Goal: Task Accomplishment & Management: Complete application form

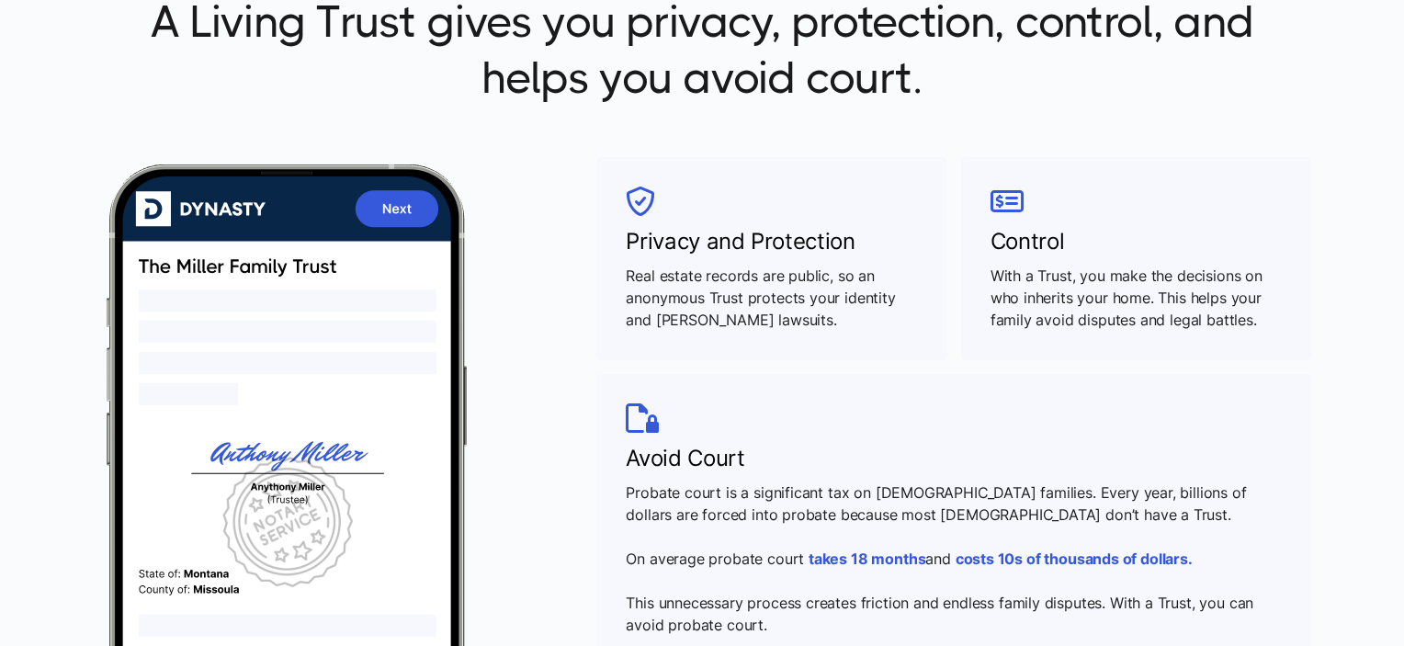
scroll to position [735, 0]
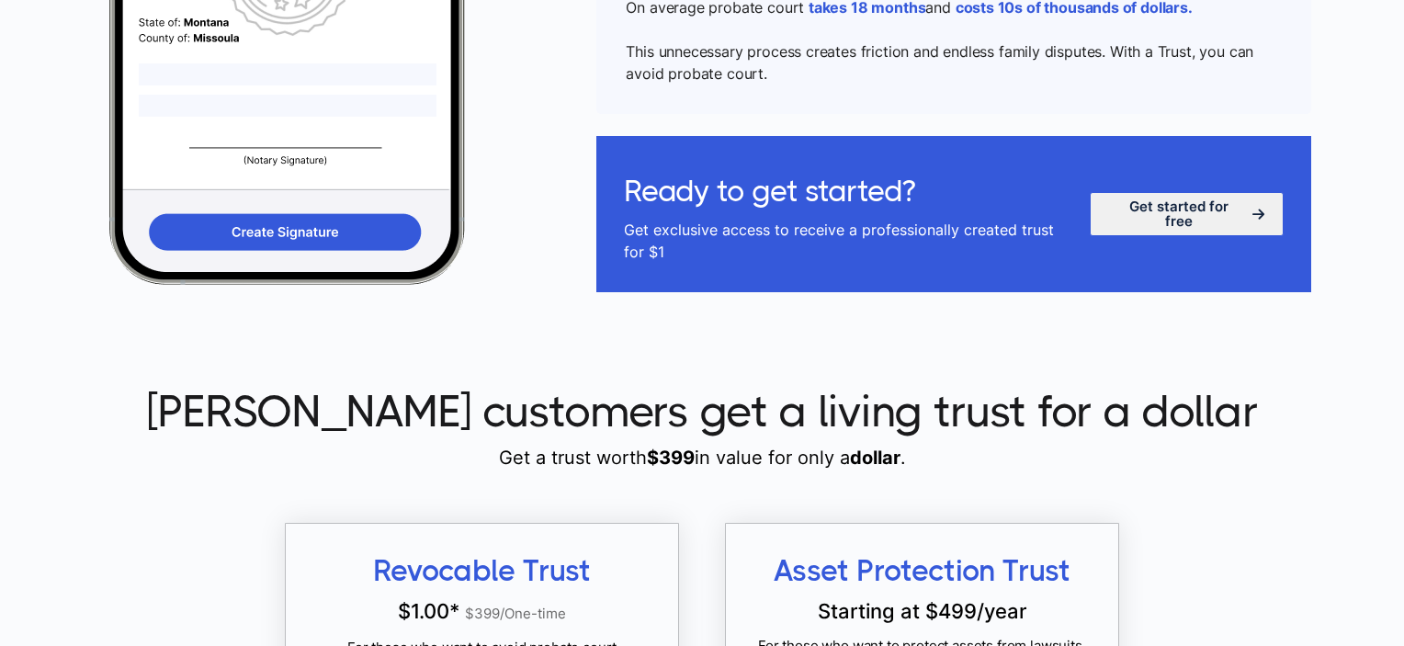
scroll to position [1287, 0]
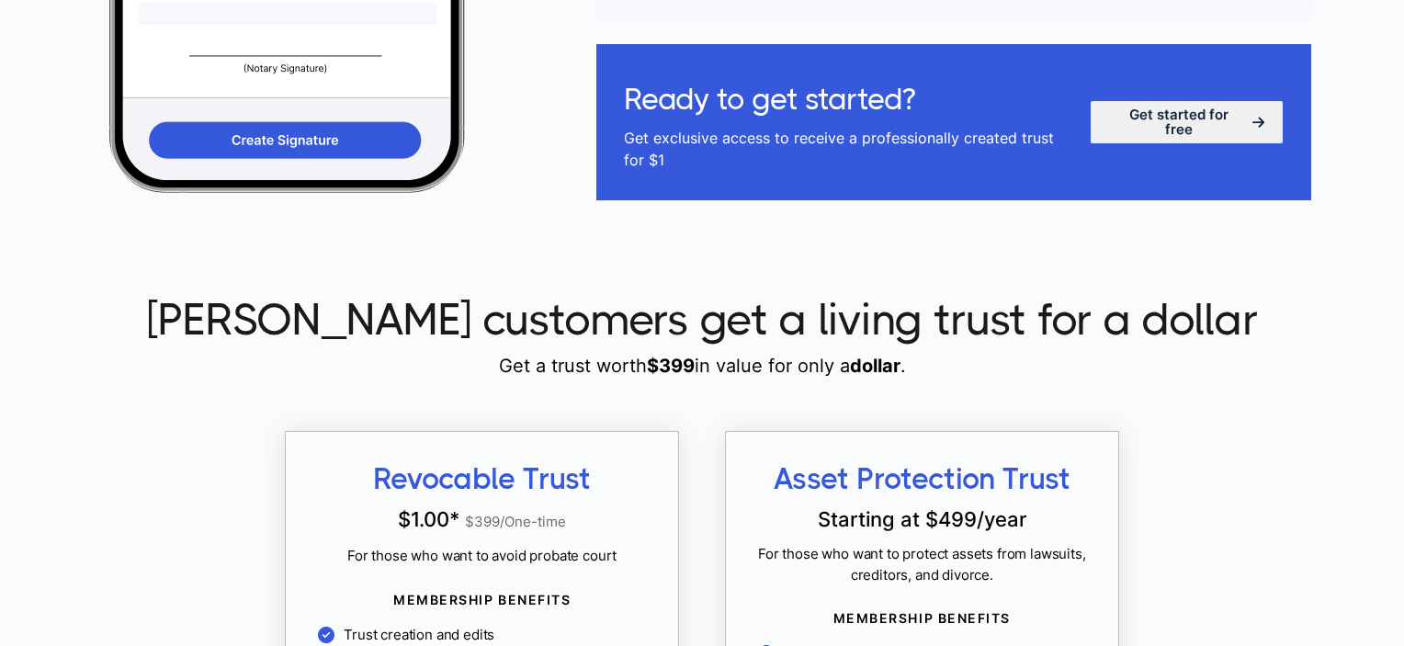
scroll to position [1471, 0]
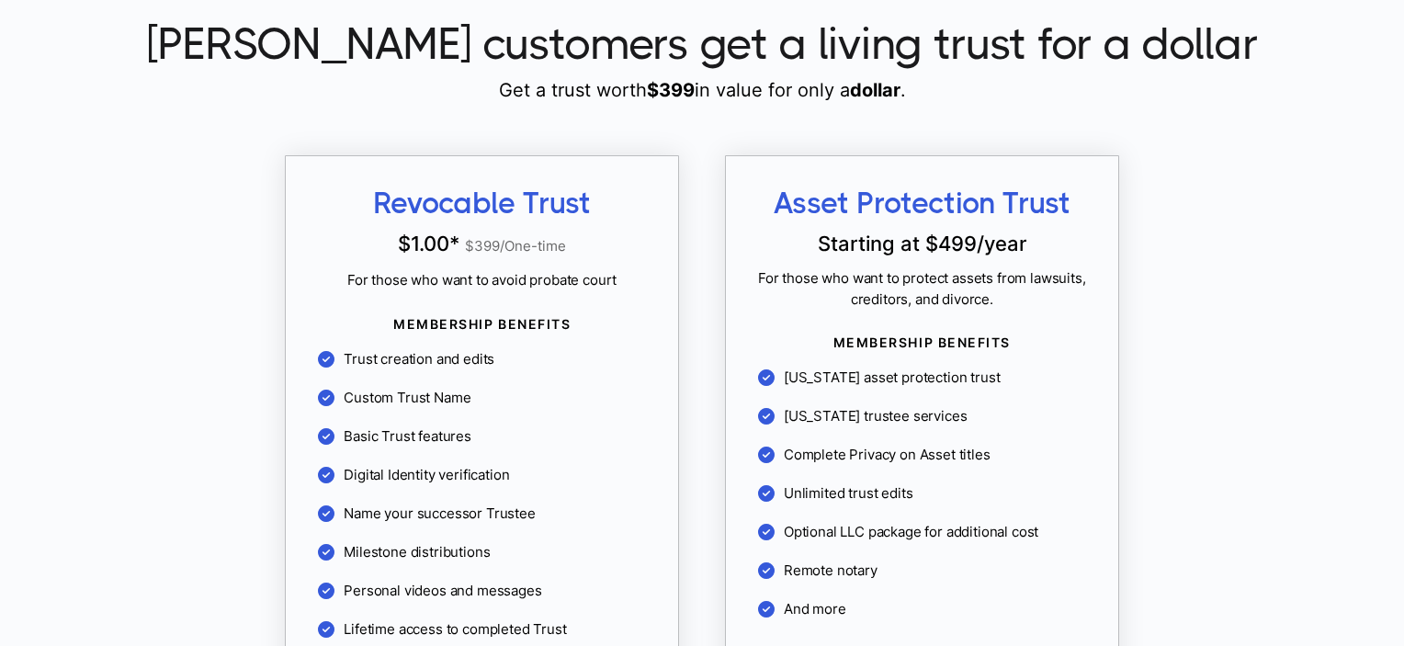
scroll to position [1654, 0]
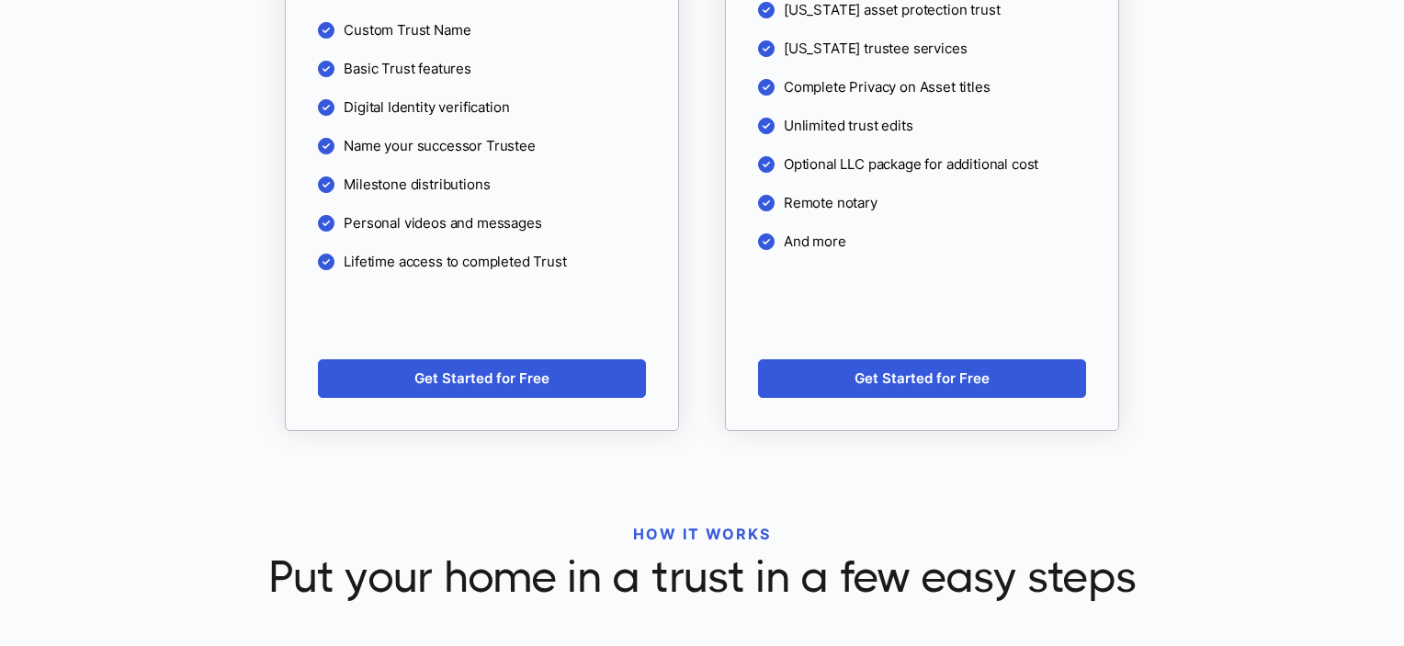
scroll to position [2114, 0]
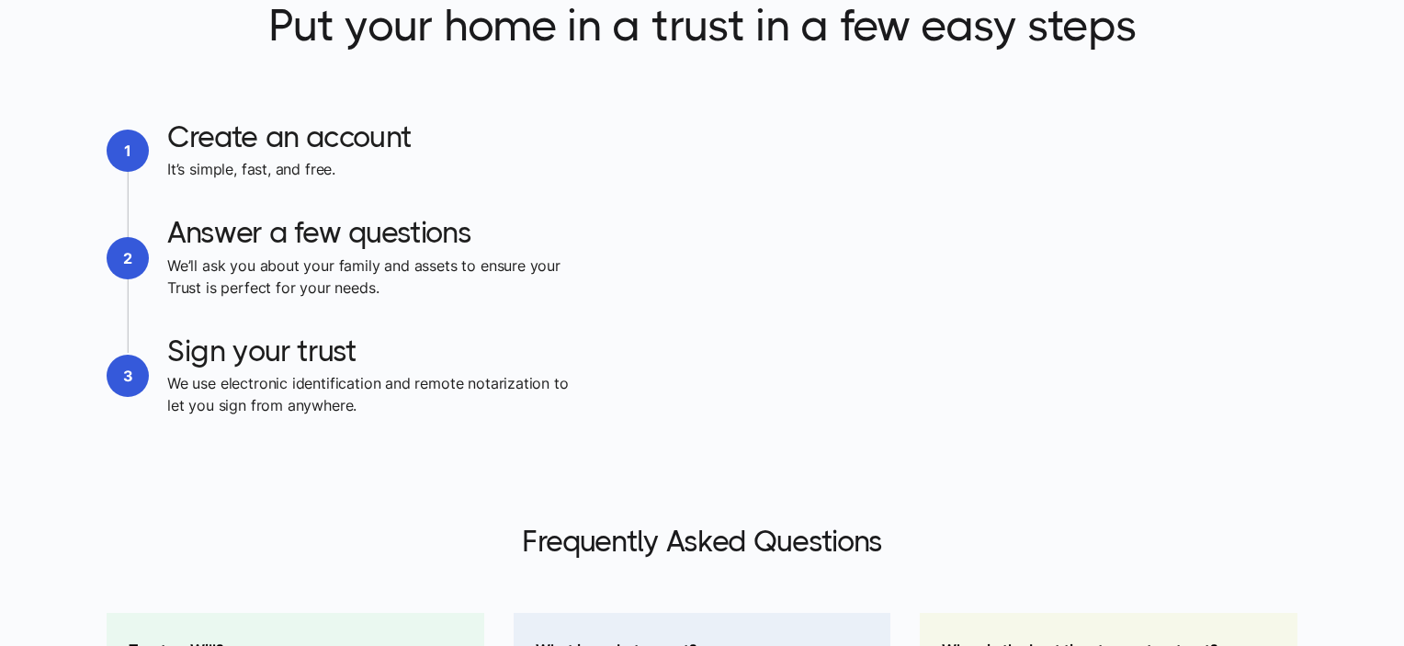
scroll to position [2665, 0]
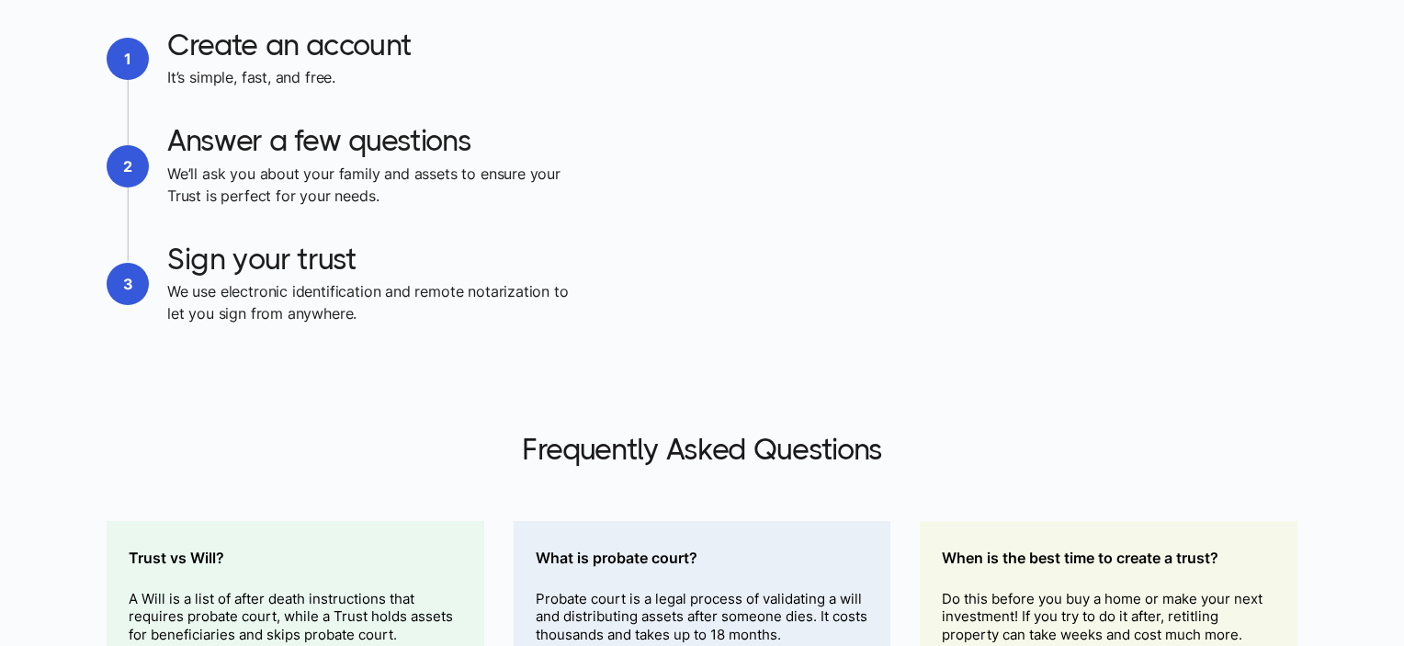
scroll to position [2665, 0]
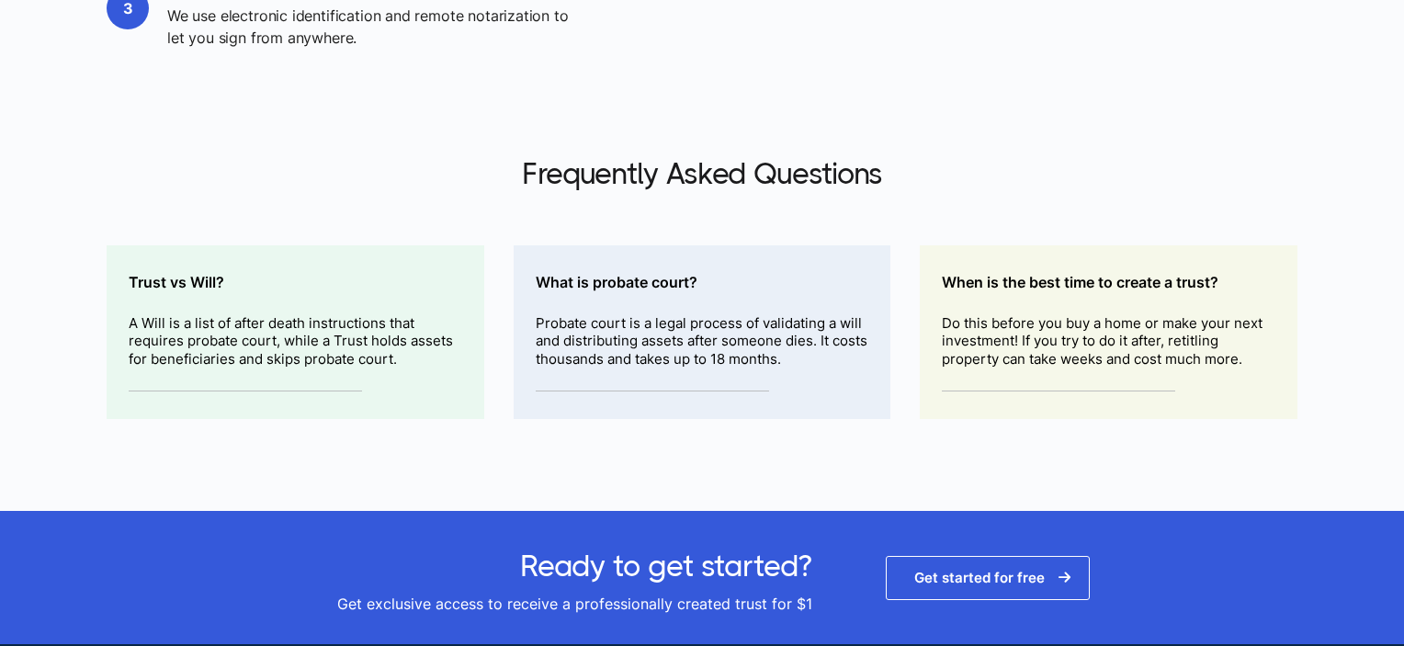
scroll to position [2941, 0]
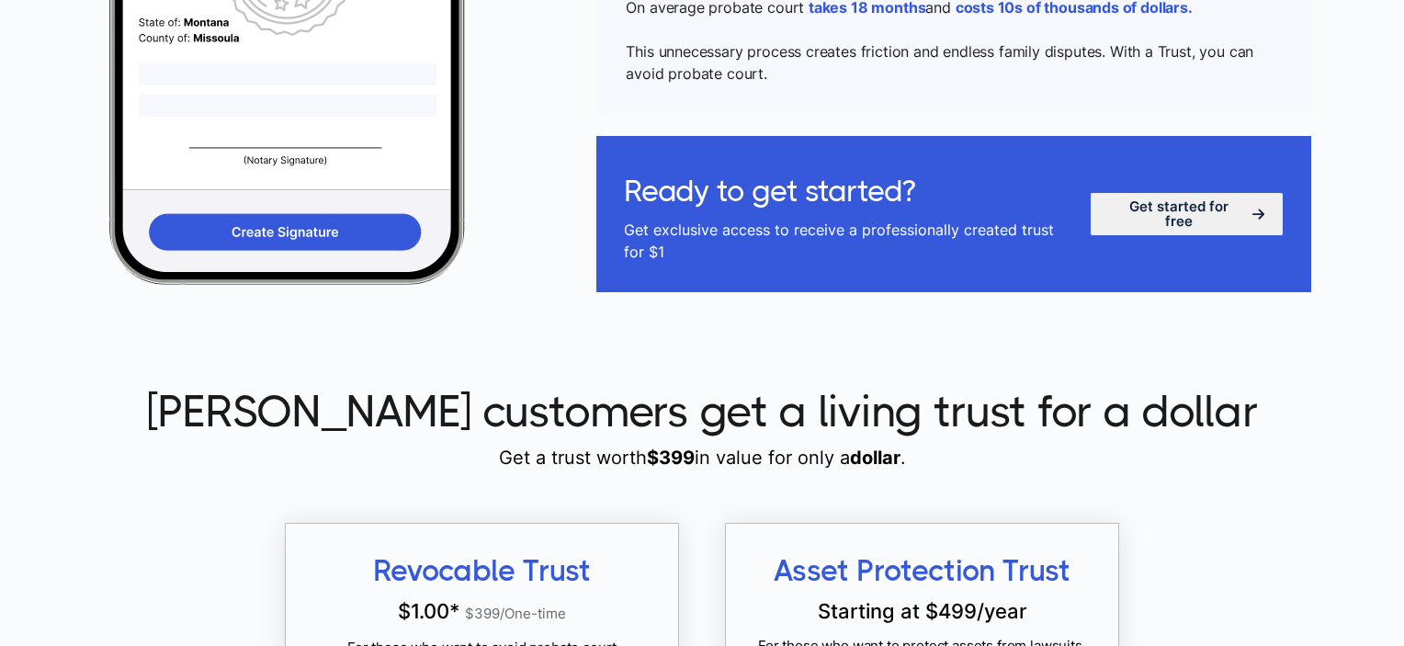
scroll to position [1287, 0]
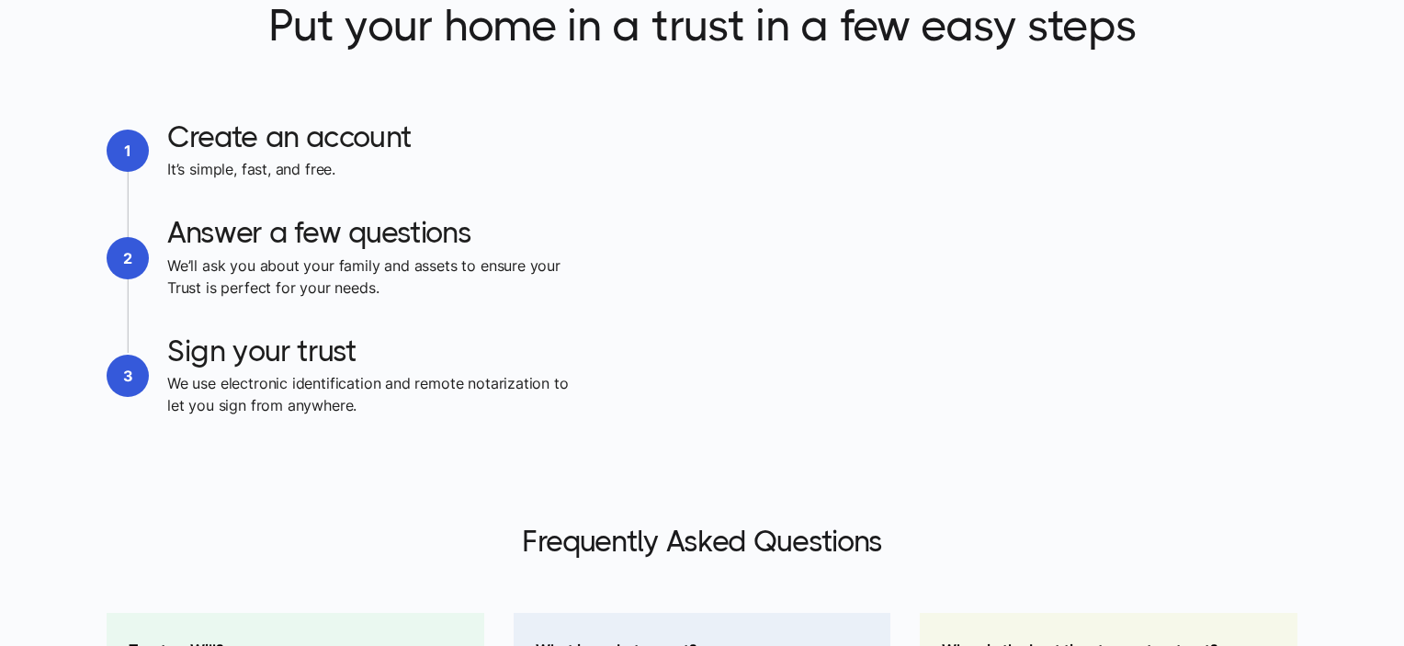
scroll to position [2665, 0]
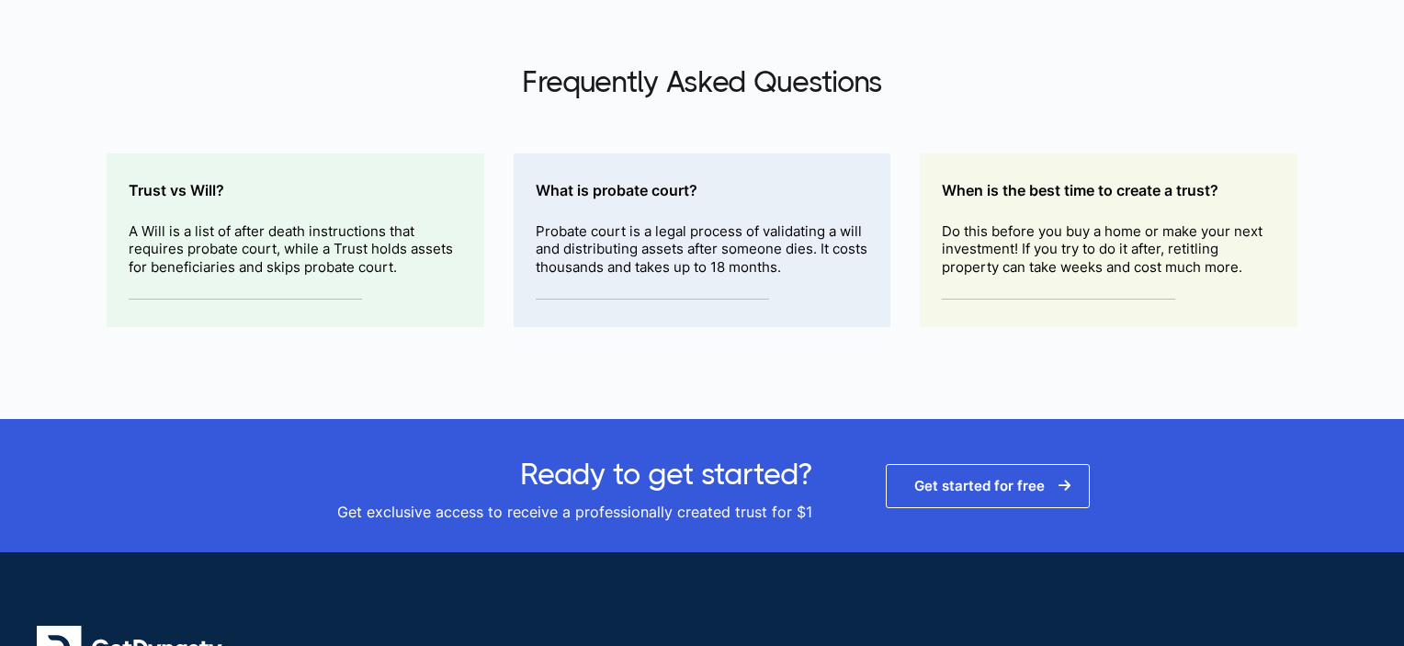
scroll to position [3037, 0]
